Goal: Find specific page/section: Find specific page/section

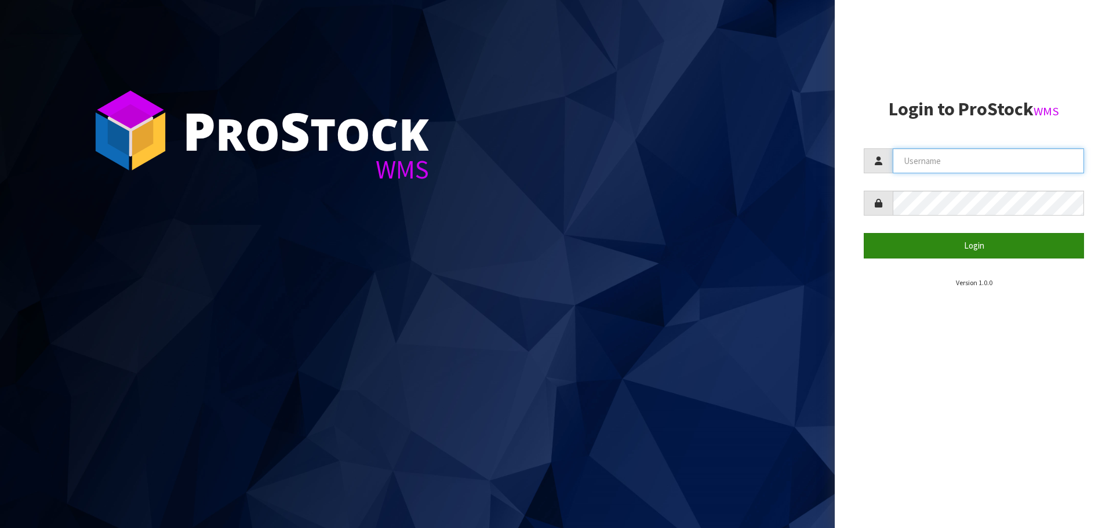
type input "priya"
click at [1024, 245] on button "Login" at bounding box center [974, 245] width 220 height 25
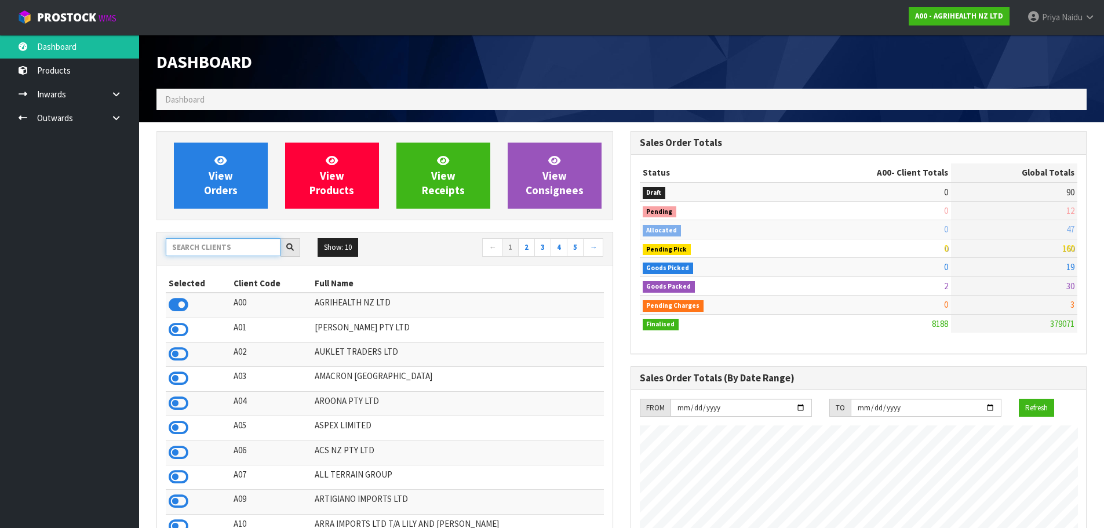
click at [239, 244] on input "text" at bounding box center [223, 247] width 115 height 18
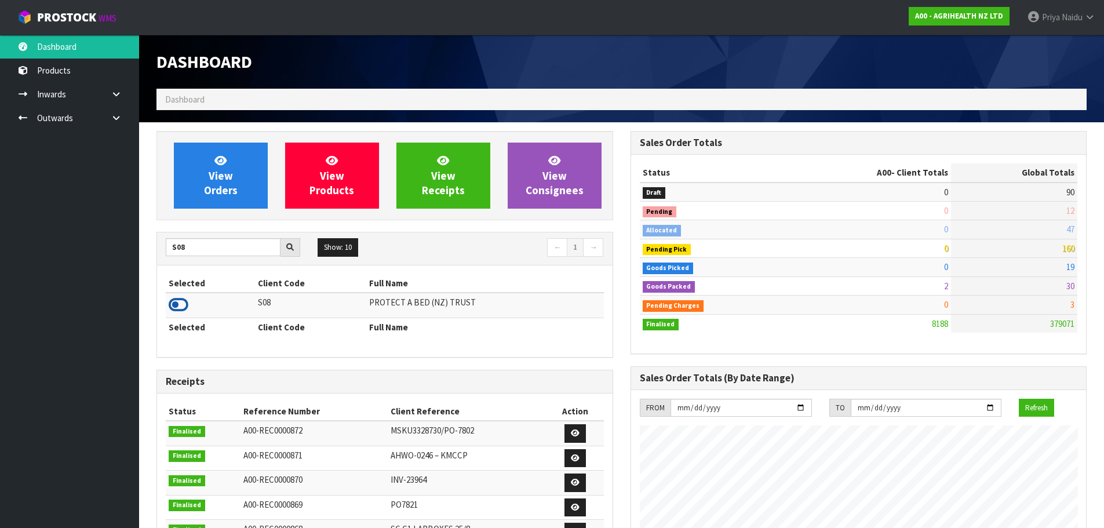
click at [181, 301] on icon at bounding box center [179, 304] width 20 height 17
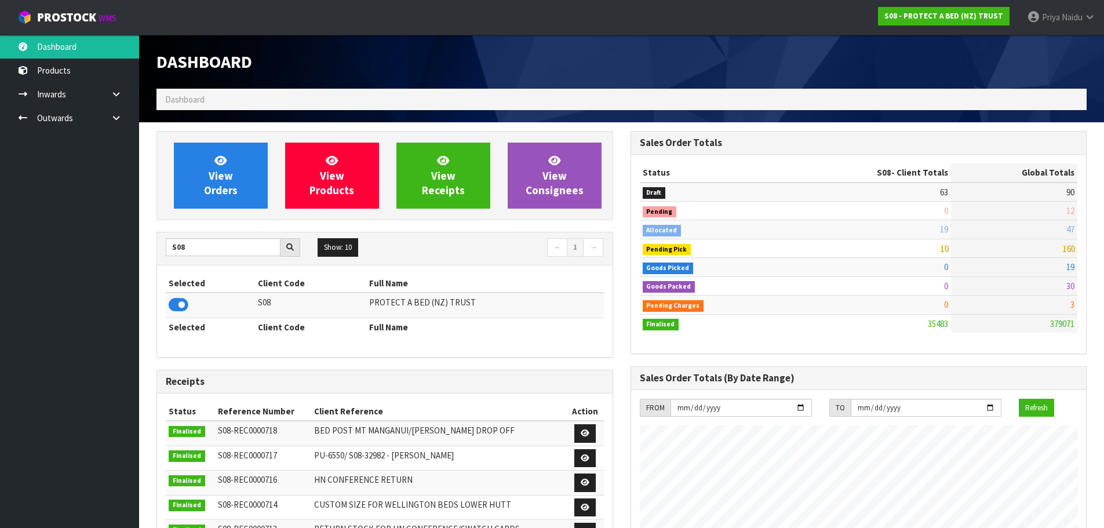
scroll to position [878, 474]
click at [250, 247] on input "S08" at bounding box center [223, 247] width 115 height 18
type input "S"
click at [176, 301] on icon at bounding box center [179, 304] width 20 height 17
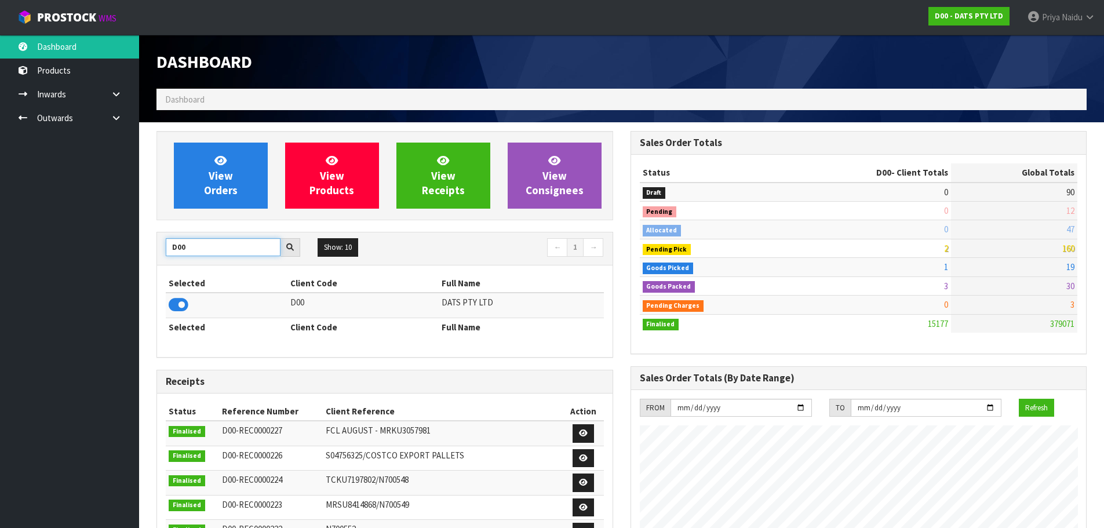
click at [200, 250] on input "D00" at bounding box center [223, 247] width 115 height 18
type input "D"
